Goal: Use online tool/utility

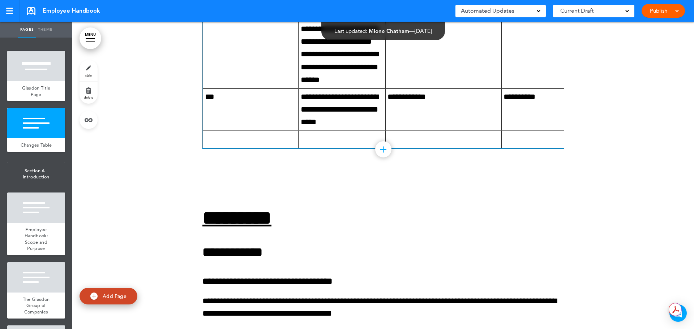
click at [272, 137] on p at bounding box center [250, 139] width 91 height 13
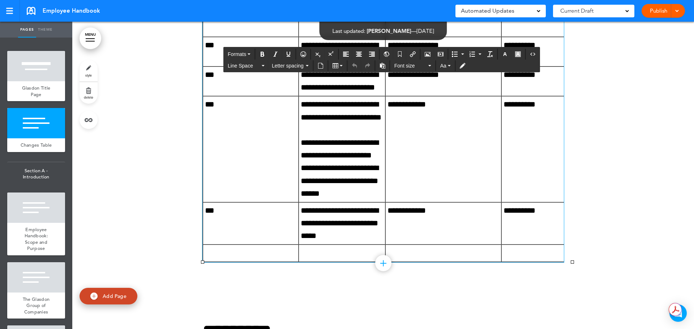
scroll to position [578, 0]
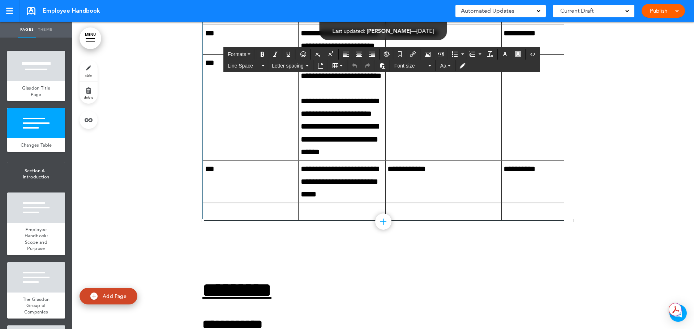
click at [250, 208] on p at bounding box center [250, 211] width 91 height 13
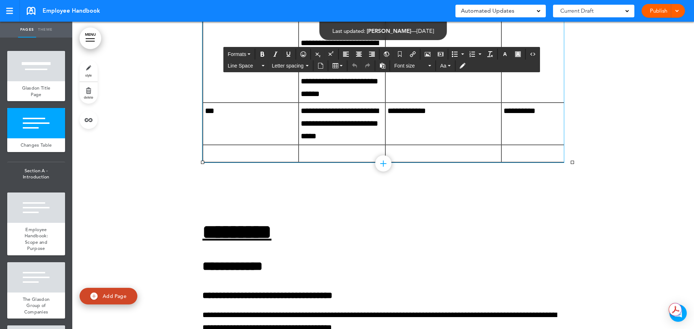
scroll to position [614, 0]
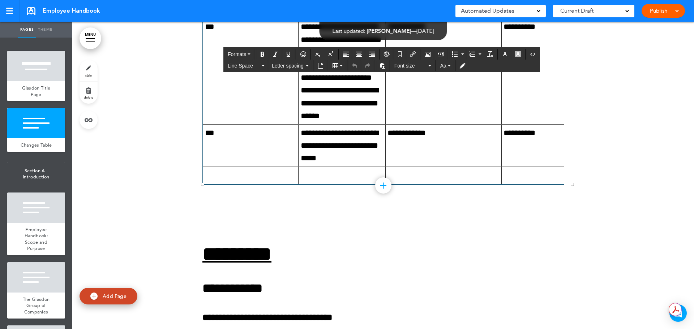
click at [238, 174] on p at bounding box center [250, 175] width 91 height 13
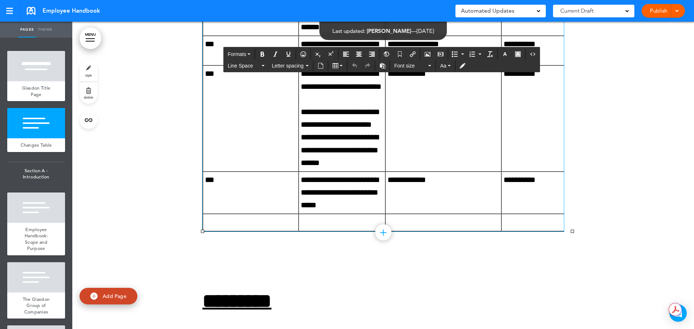
scroll to position [578, 0]
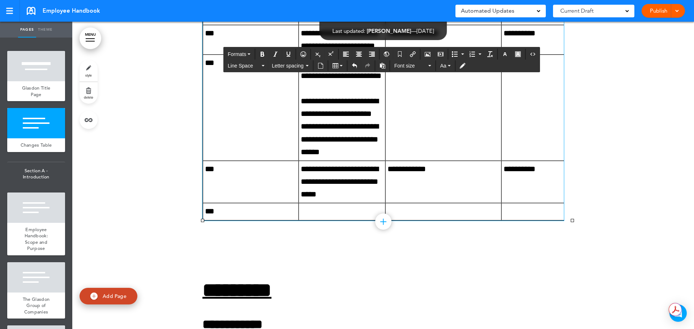
click at [311, 210] on p at bounding box center [342, 211] width 82 height 13
click at [315, 211] on p at bounding box center [342, 211] width 82 height 13
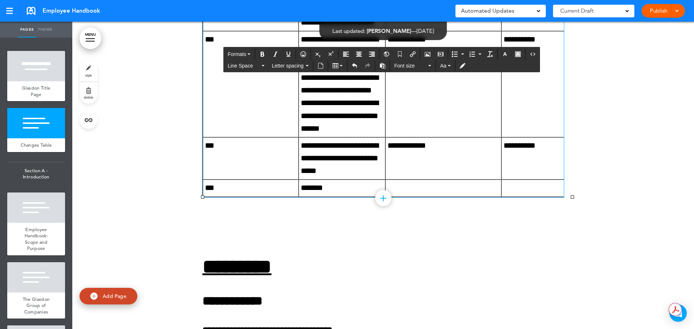
scroll to position [614, 0]
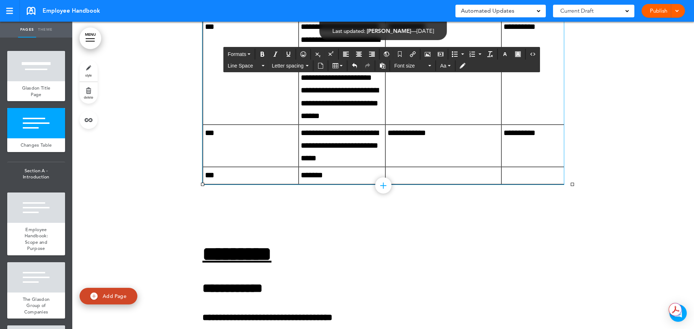
click at [343, 175] on p "*******" at bounding box center [342, 175] width 82 height 13
click at [262, 173] on p "***" at bounding box center [250, 175] width 91 height 13
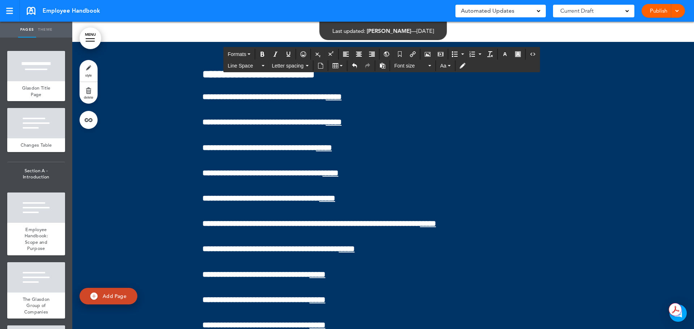
scroll to position [29079, 0]
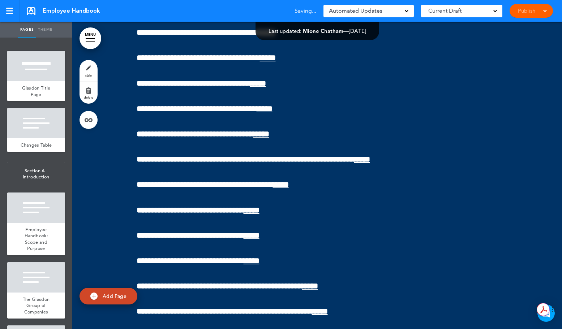
drag, startPoint x: 692, startPoint y: 313, endPoint x: 693, endPoint y: 320, distance: 6.6
click at [562, 320] on html "Checking url availability This handbook [GEOGRAPHIC_DATA] Settings Signatures C…" at bounding box center [281, 164] width 562 height 329
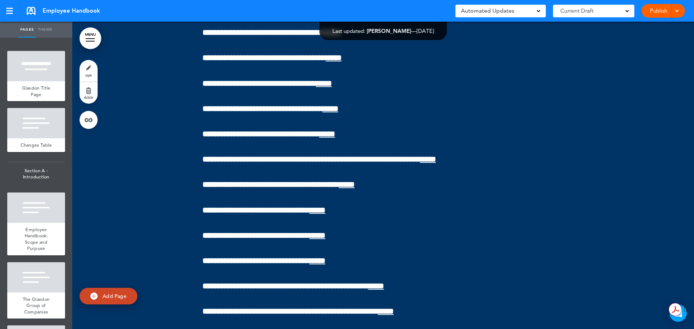
drag, startPoint x: 691, startPoint y: 315, endPoint x: 692, endPoint y: 327, distance: 11.2
drag, startPoint x: 691, startPoint y: 313, endPoint x: 691, endPoint y: 317, distance: 4.0
click at [691, 317] on html "Checking url availability This handbook [GEOGRAPHIC_DATA] Settings Signatures C…" at bounding box center [347, 164] width 694 height 329
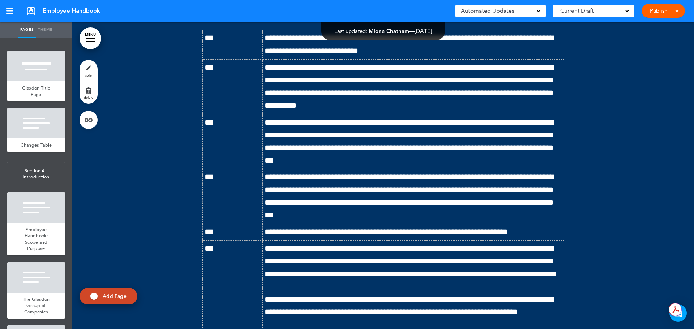
scroll to position [4025, 0]
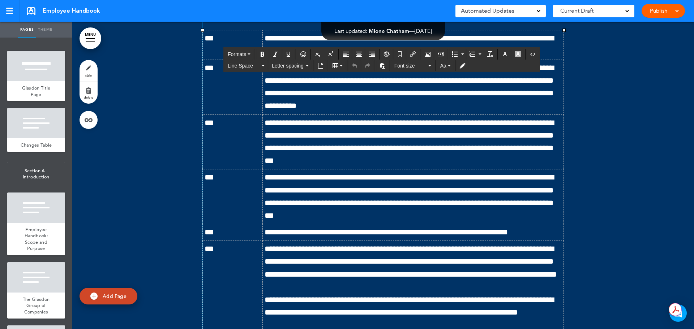
click at [449, 182] on span "**********" at bounding box center [408, 196] width 289 height 46
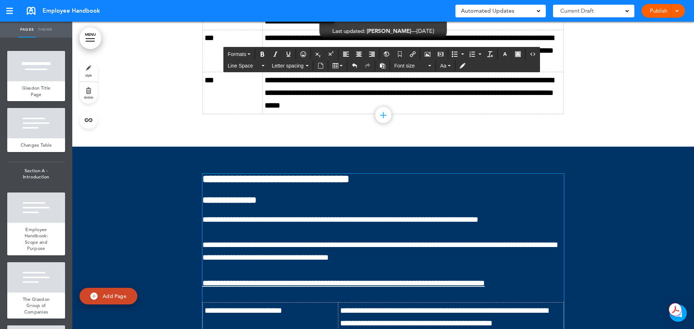
scroll to position [3483, 0]
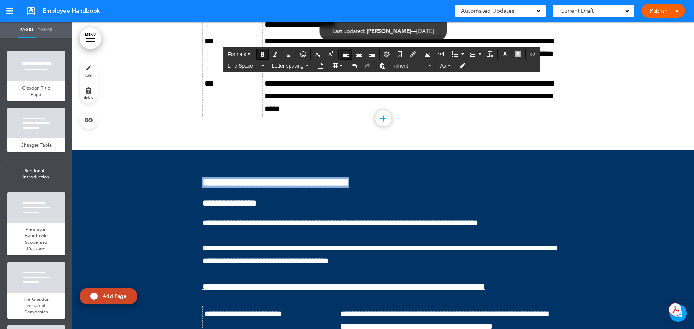
drag, startPoint x: 378, startPoint y: 189, endPoint x: 199, endPoint y: 186, distance: 179.2
copy strong "**********"
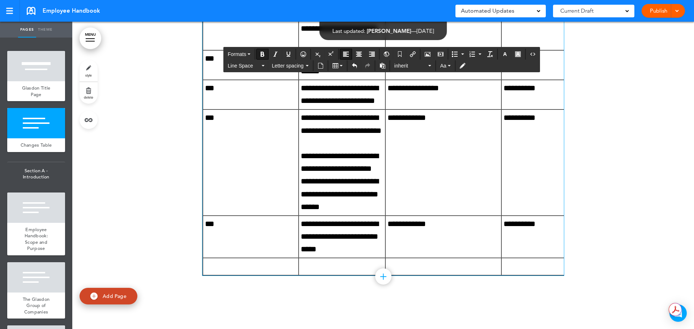
scroll to position [563, 0]
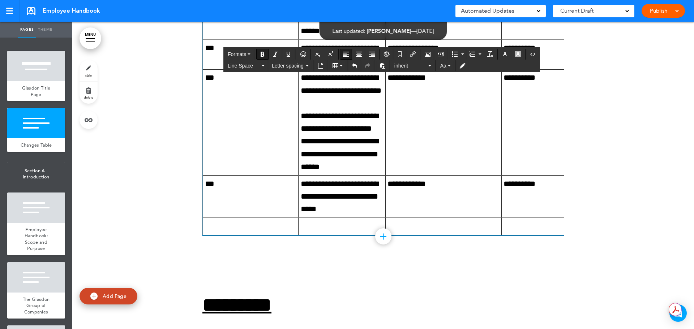
click at [316, 230] on p at bounding box center [342, 226] width 82 height 13
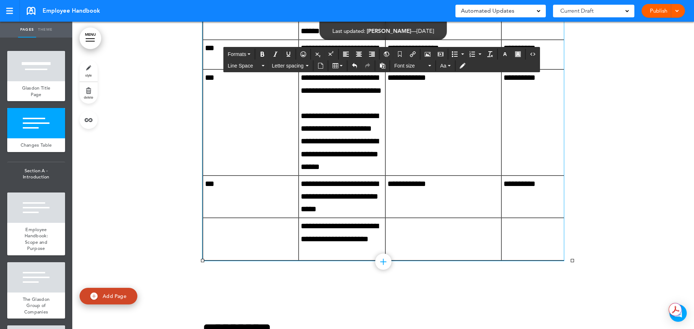
click at [304, 224] on p "**********" at bounding box center [342, 239] width 82 height 38
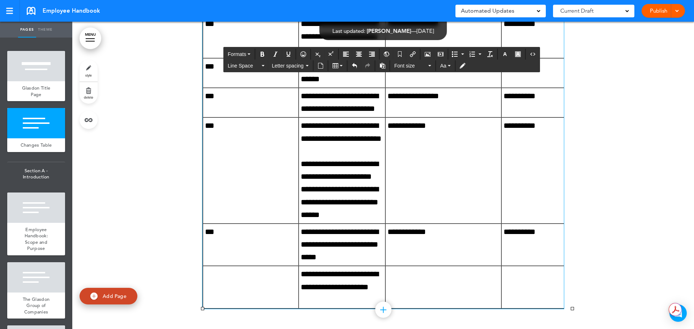
scroll to position [599, 0]
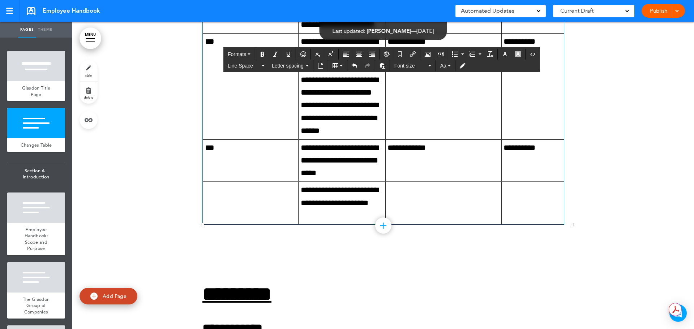
click at [301, 149] on p "**********" at bounding box center [342, 161] width 82 height 38
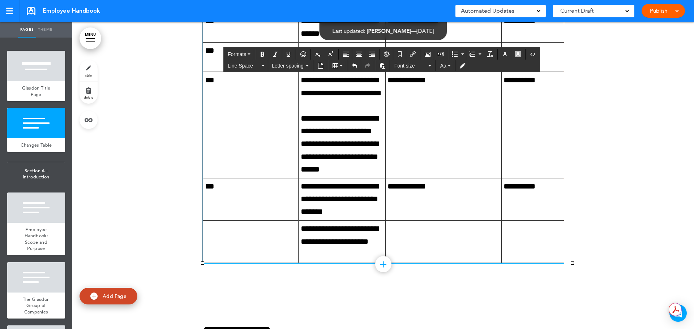
scroll to position [563, 0]
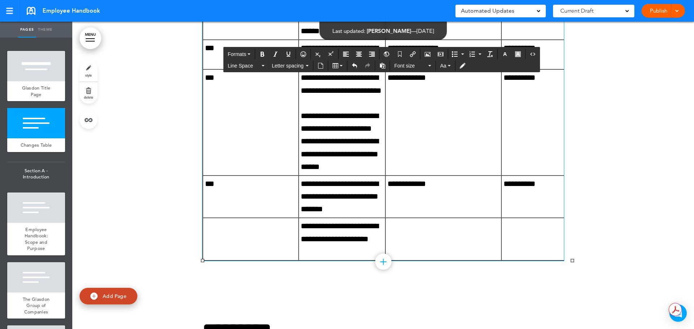
click at [225, 238] on td at bounding box center [251, 239] width 96 height 43
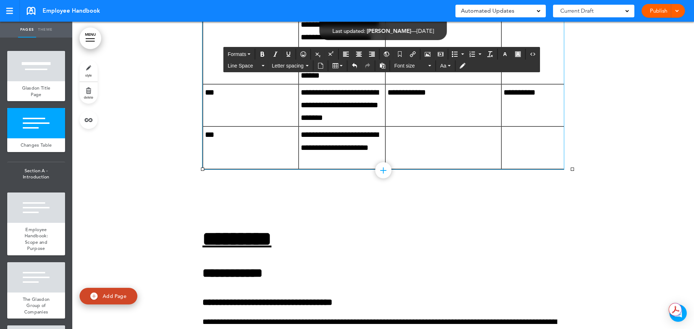
scroll to position [744, 0]
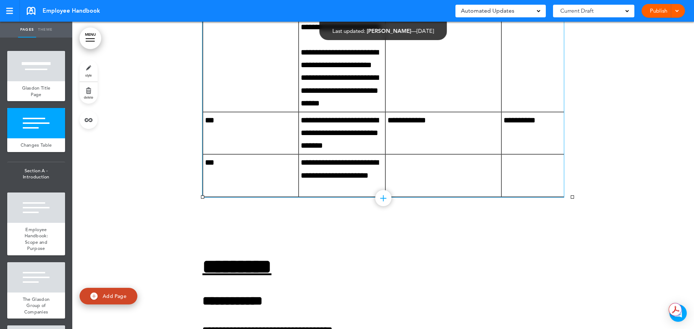
scroll to position [614, 0]
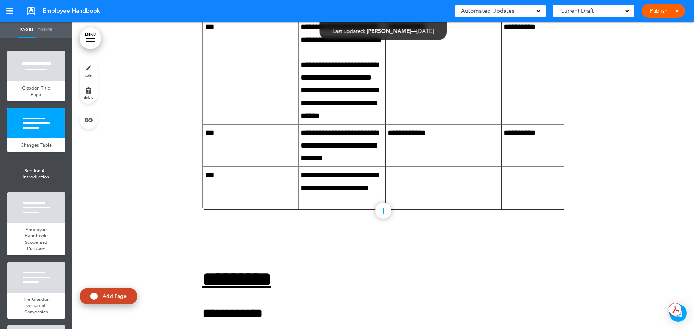
click at [419, 185] on td at bounding box center [443, 188] width 116 height 43
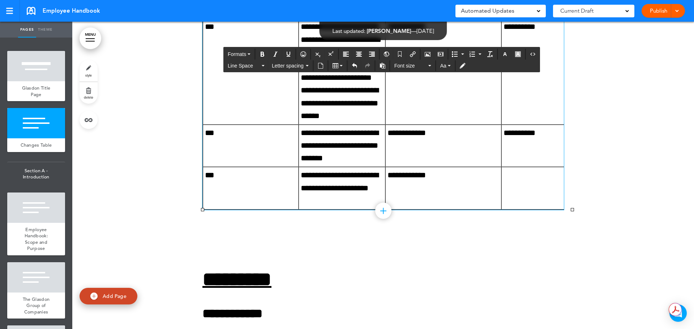
click at [548, 168] on td at bounding box center [536, 188] width 70 height 43
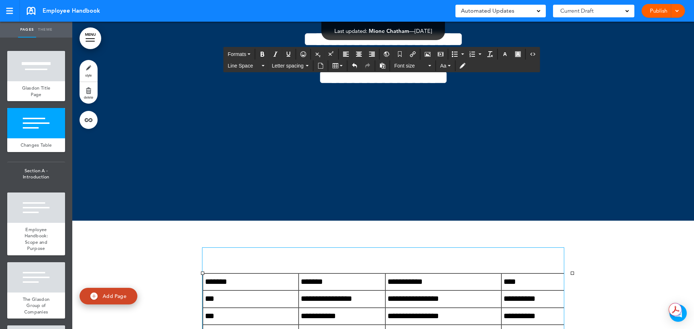
scroll to position [36, 0]
